Goal: Task Accomplishment & Management: Complete application form

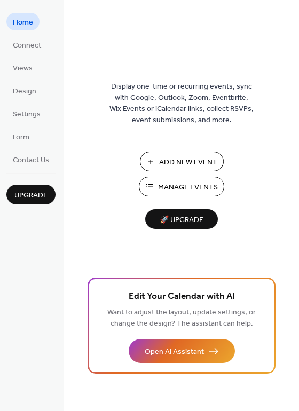
click at [198, 154] on button "Add New Event" at bounding box center [182, 162] width 84 height 20
click at [175, 160] on span "Add New Event" at bounding box center [188, 162] width 58 height 11
click at [208, 185] on span "Manage Events" at bounding box center [188, 187] width 60 height 11
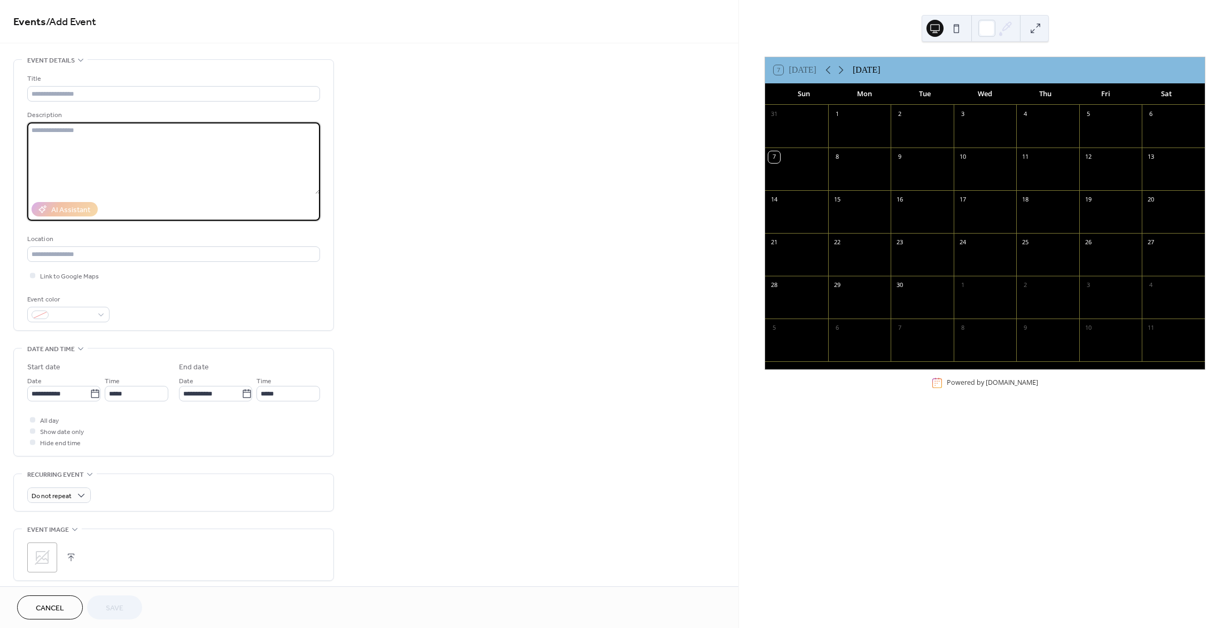
click at [127, 161] on textarea at bounding box center [173, 158] width 293 height 72
click at [77, 276] on span "Link to Google Maps" at bounding box center [69, 276] width 59 height 11
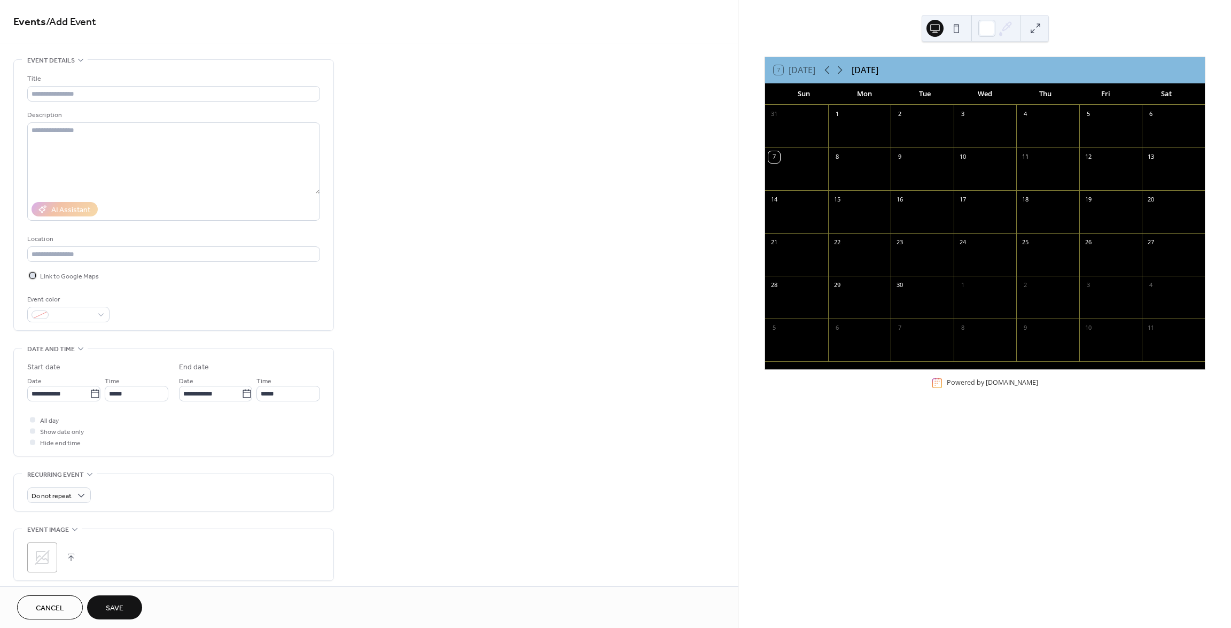
click at [79, 275] on span "Link to Google Maps" at bounding box center [69, 276] width 59 height 11
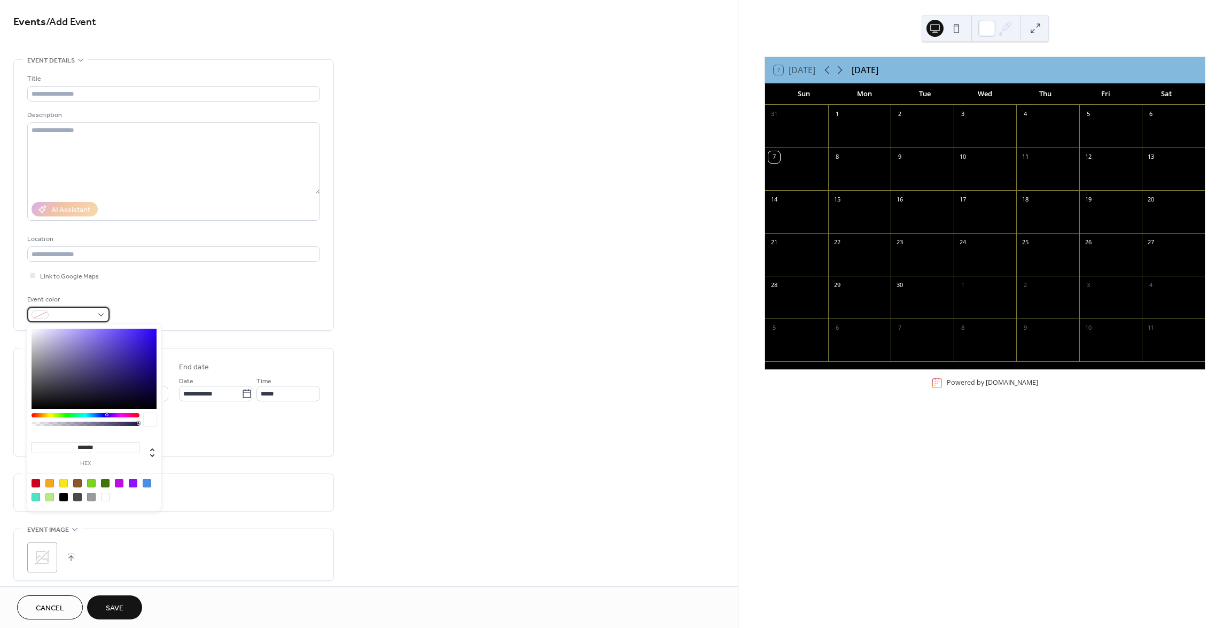
click at [90, 311] on span at bounding box center [73, 315] width 40 height 11
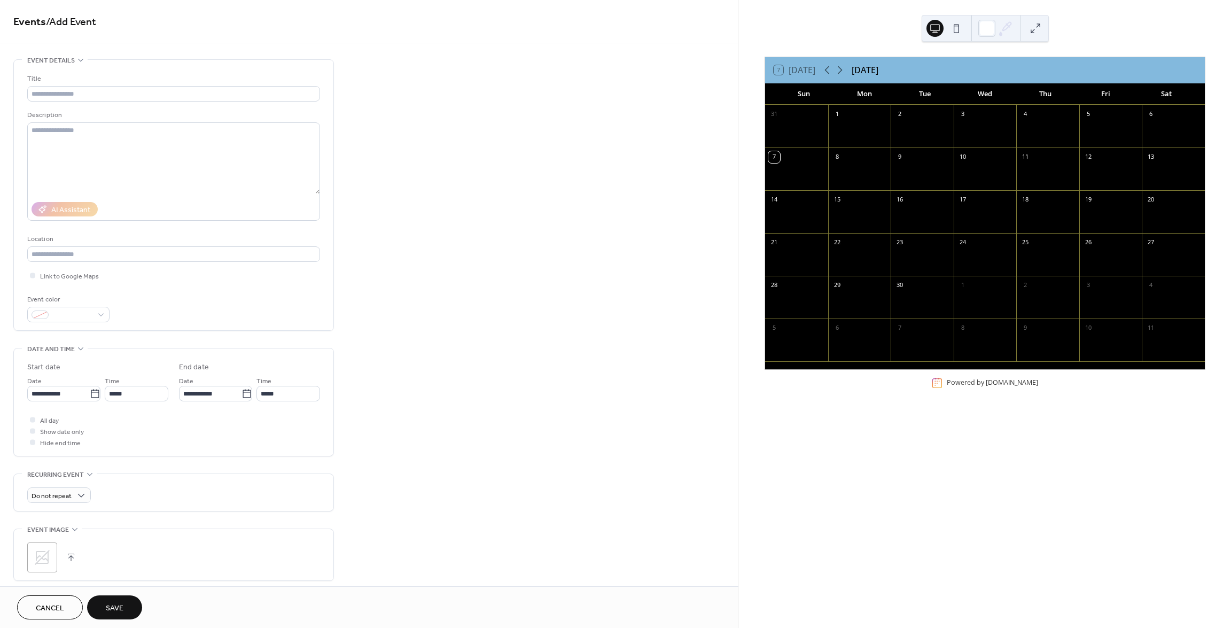
click at [67, 360] on div "**********" at bounding box center [173, 401] width 293 height 107
click at [73, 497] on div "Do not repeat" at bounding box center [59, 494] width 64 height 15
click at [74, 496] on div "Do not repeat" at bounding box center [59, 494] width 64 height 15
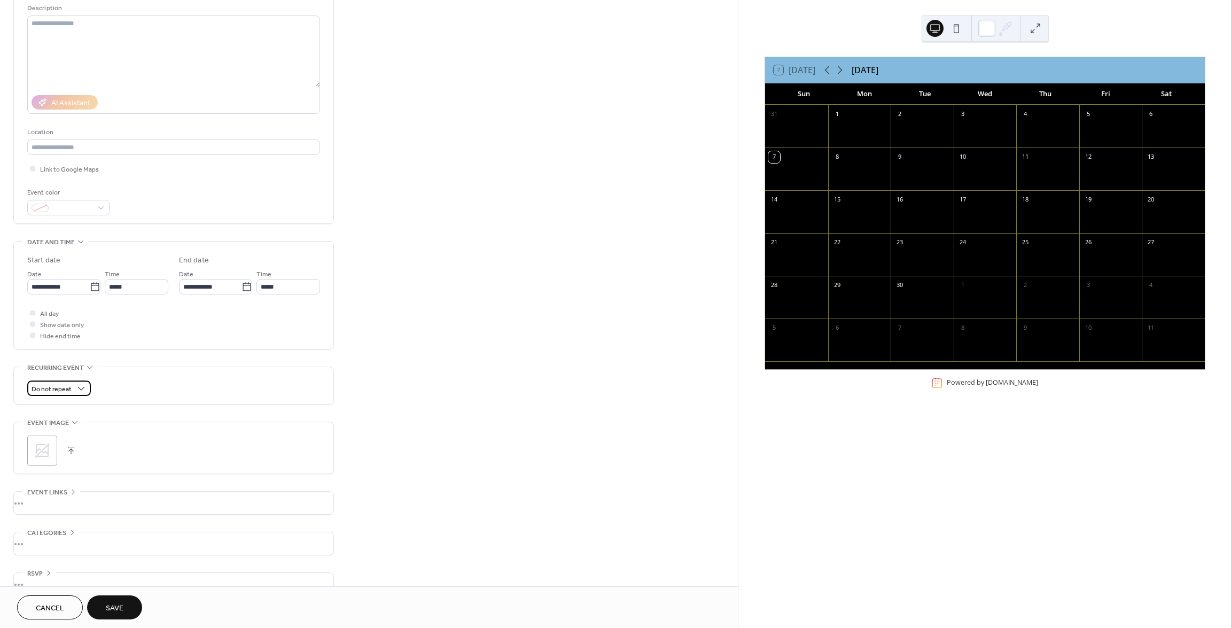
scroll to position [127, 0]
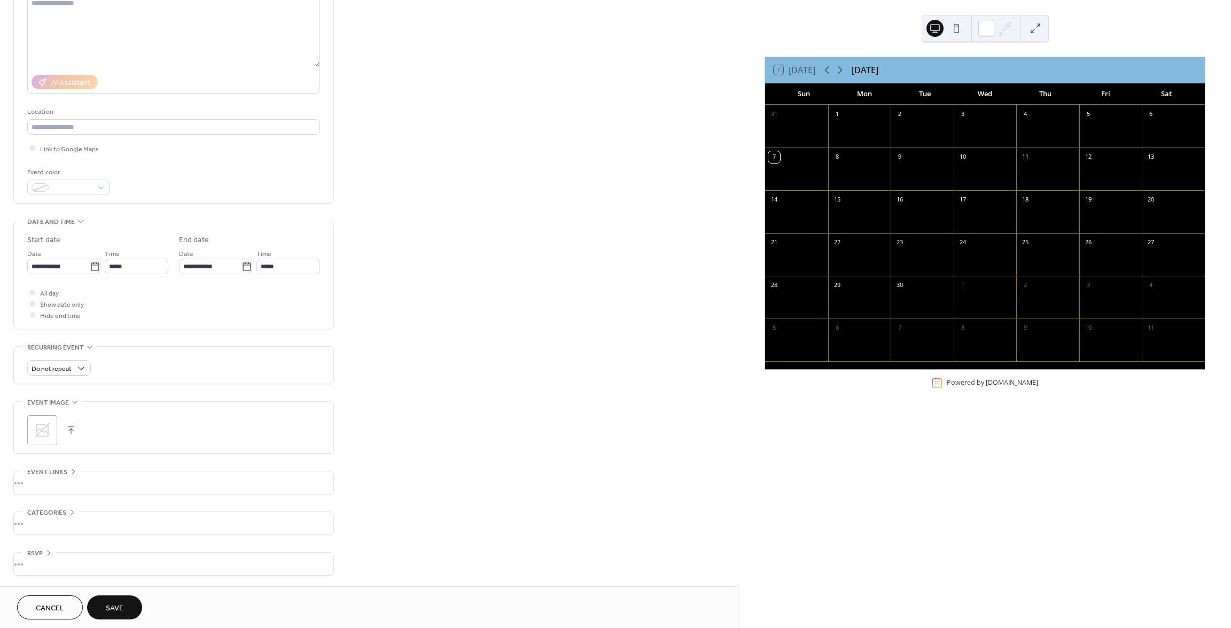
click at [99, 485] on div "•••" at bounding box center [173, 482] width 319 height 22
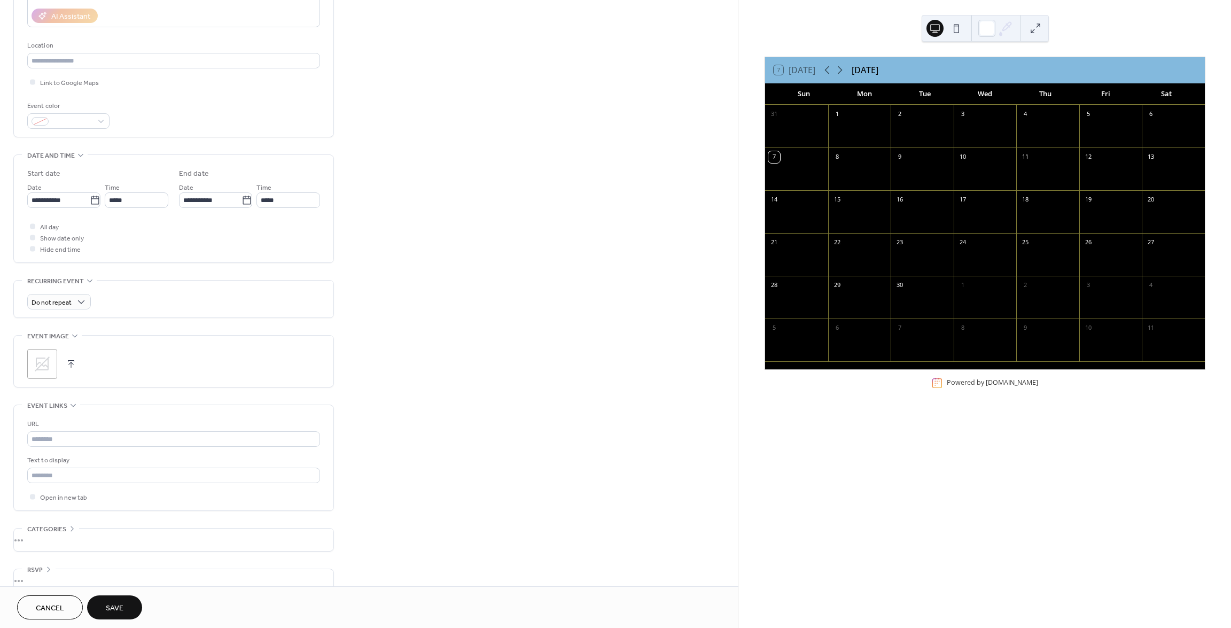
scroll to position [210, 0]
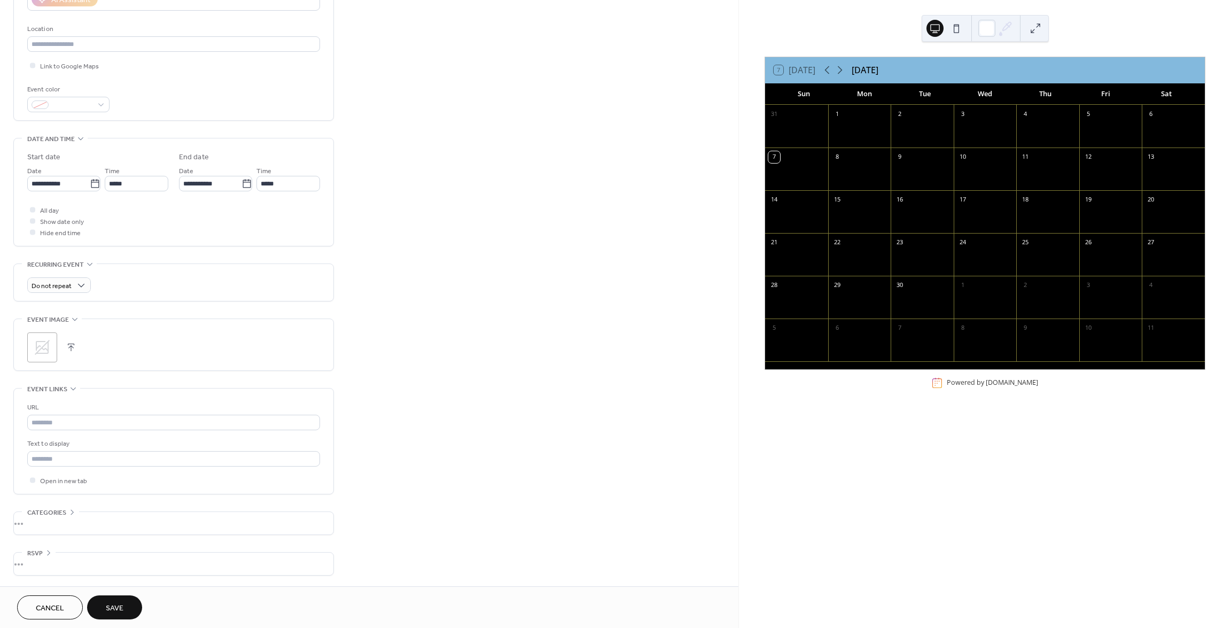
click at [69, 386] on icon at bounding box center [73, 388] width 9 height 9
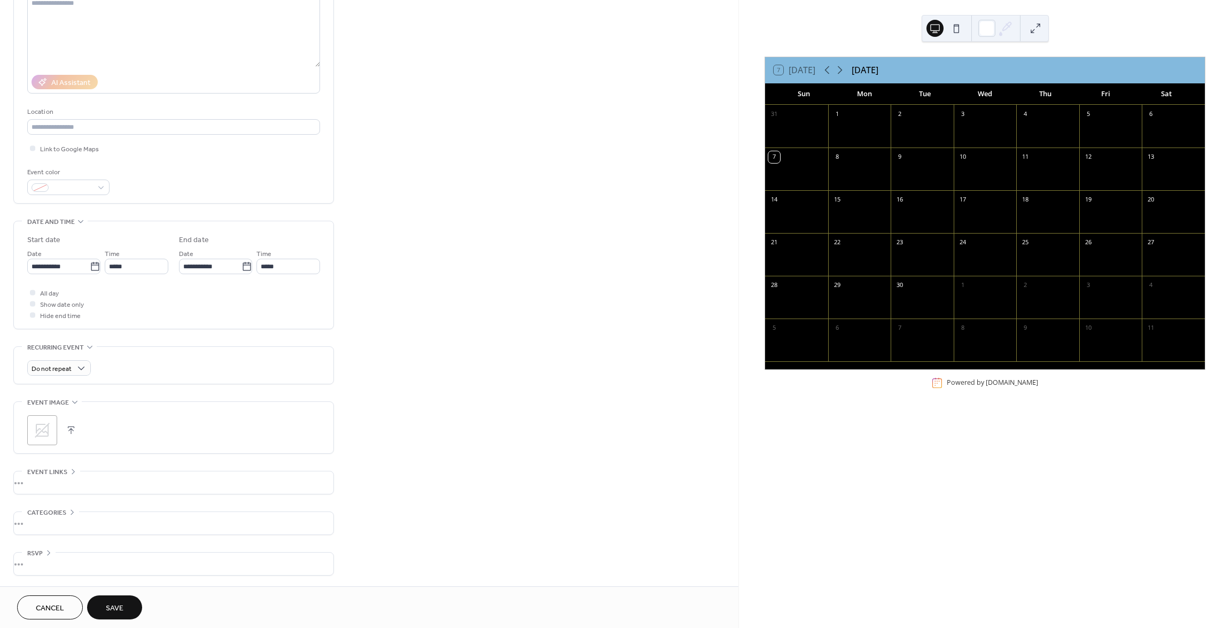
scroll to position [127, 0]
click at [34, 548] on span "RSVP" at bounding box center [34, 553] width 15 height 11
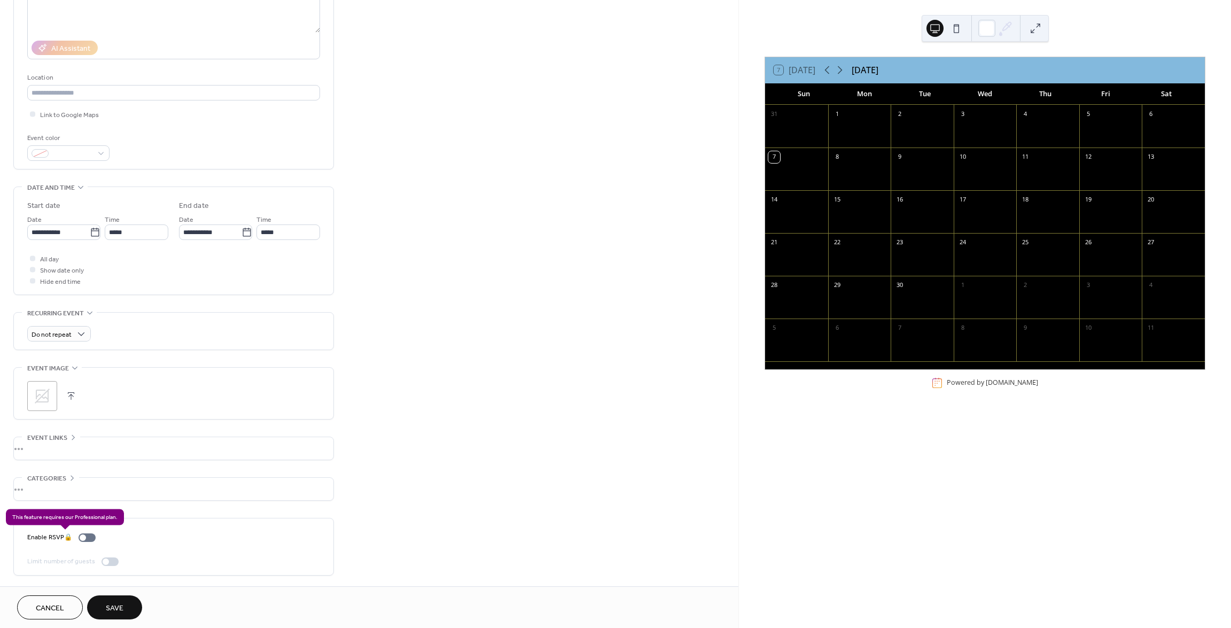
click at [88, 534] on div "Enable RSVP 🔒" at bounding box center [63, 537] width 73 height 11
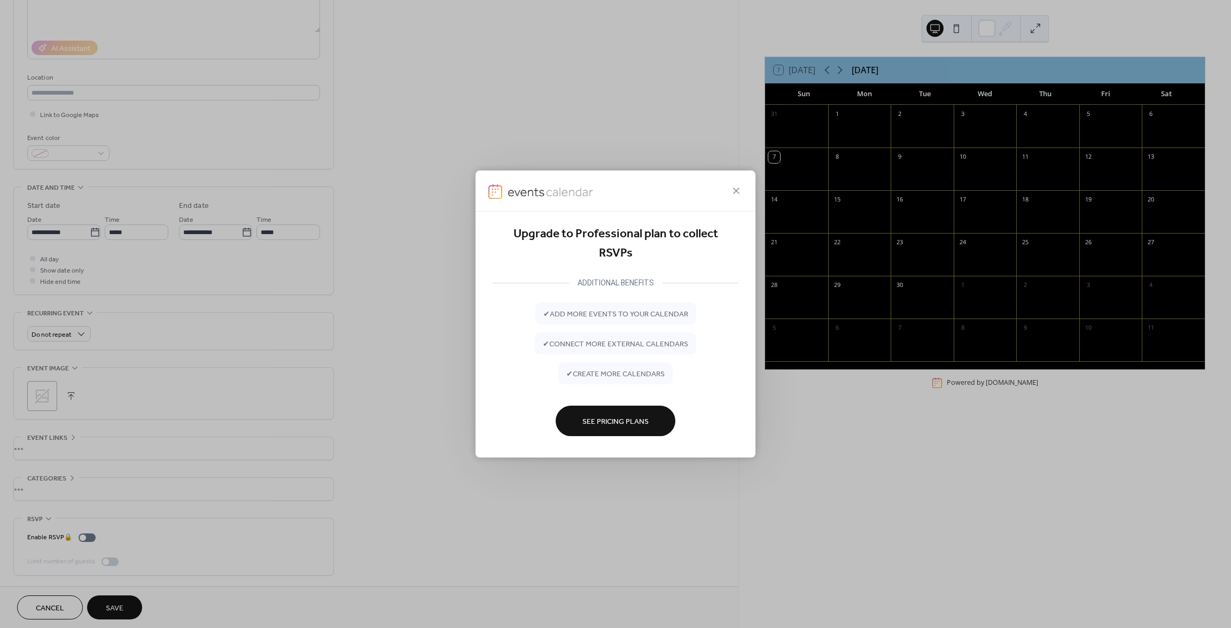
click at [735, 182] on div at bounding box center [616, 190] width 280 height 41
click at [737, 175] on div at bounding box center [616, 190] width 280 height 41
click at [737, 188] on icon at bounding box center [736, 190] width 13 height 13
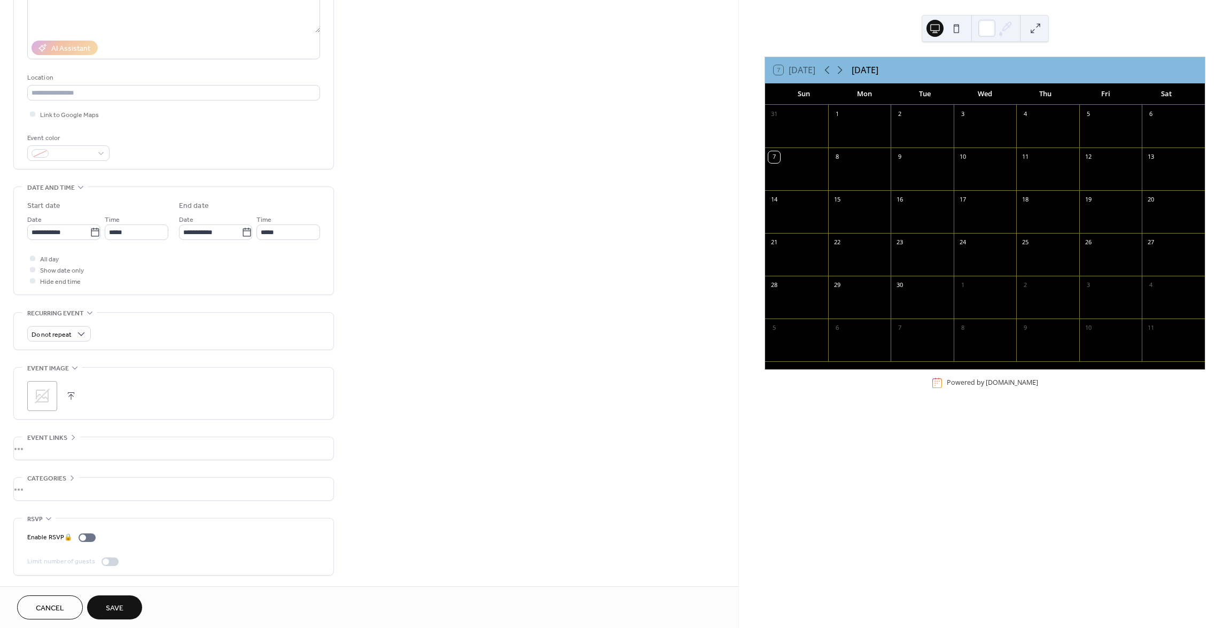
click at [951, 30] on button at bounding box center [956, 28] width 17 height 17
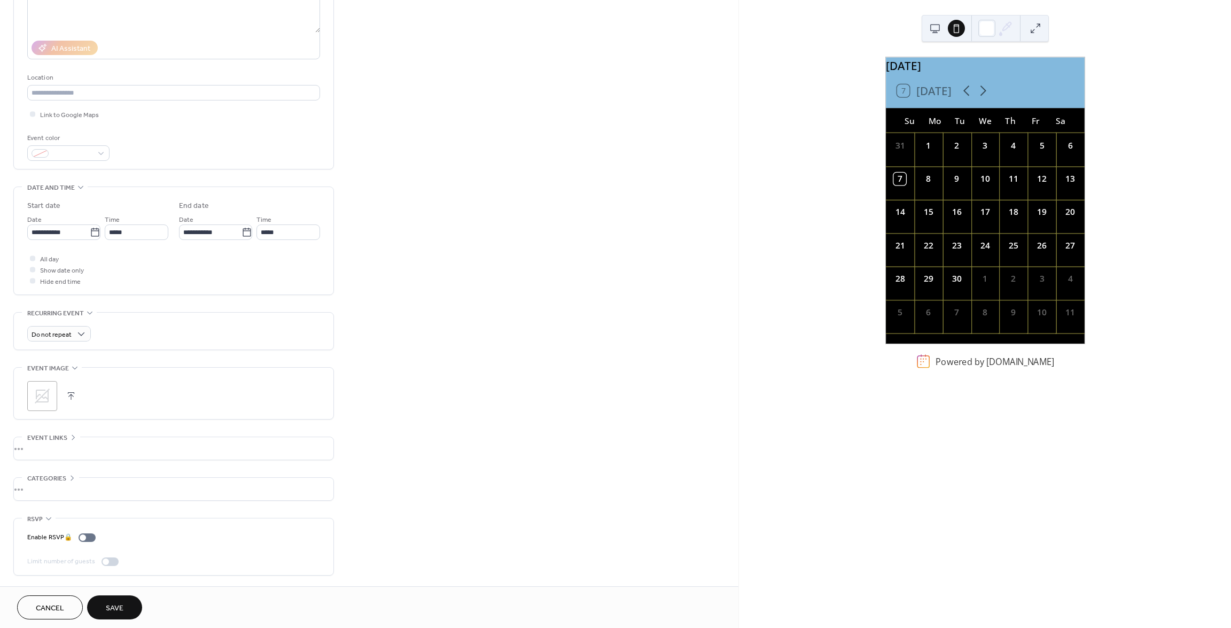
click at [934, 24] on button at bounding box center [934, 28] width 17 height 17
